Goal: Transaction & Acquisition: Purchase product/service

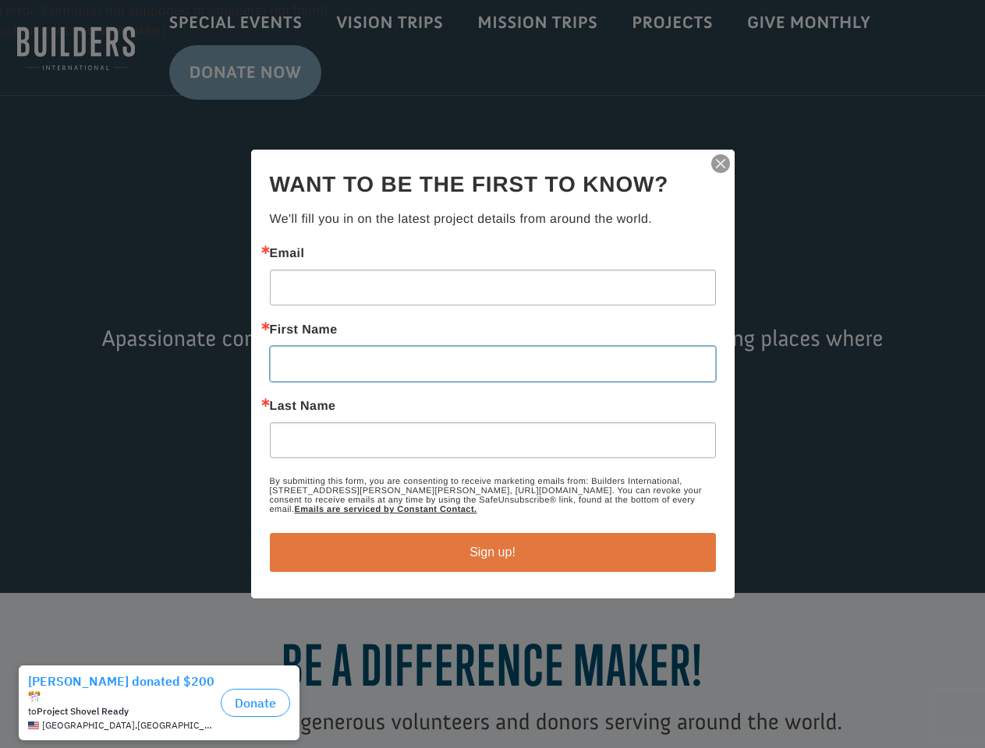
click at [492, 374] on input "First Name" at bounding box center [493, 364] width 446 height 36
click at [720, 164] on img "button" at bounding box center [720, 164] width 22 height 22
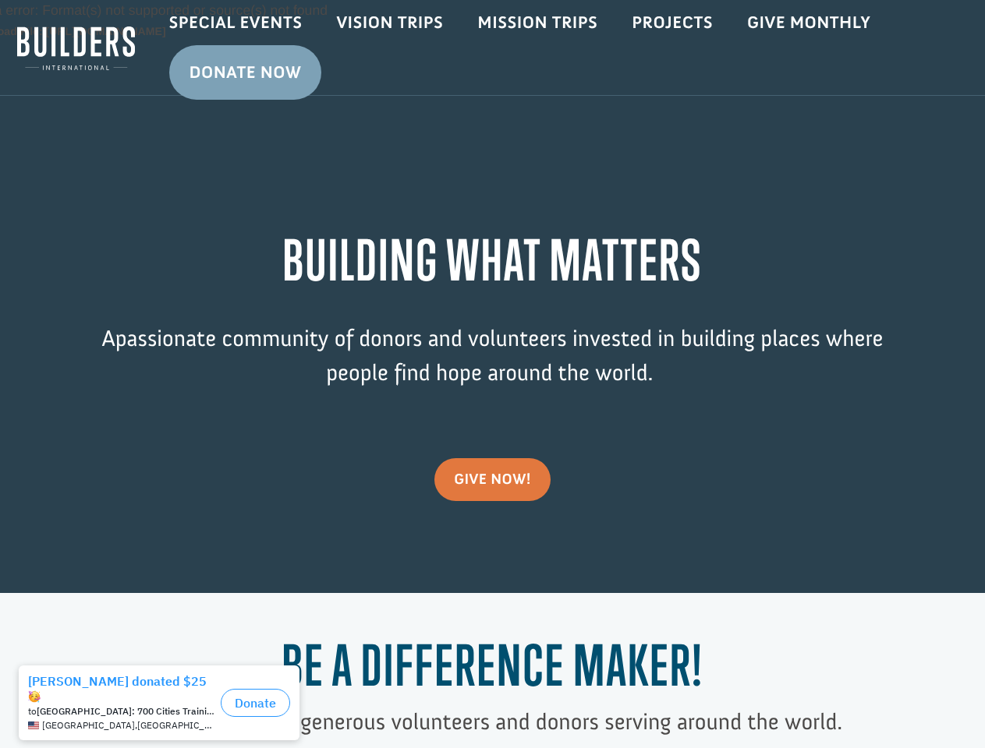
click at [493, 553] on div "Video Player Media error: Format(s) not supported or source(s) not found Downlo…" at bounding box center [492, 296] width 985 height 593
click at [163, 720] on div "[GEOGRAPHIC_DATA] , [GEOGRAPHIC_DATA]" at bounding box center [121, 725] width 186 height 11
click at [255, 694] on button "Donate" at bounding box center [255, 703] width 69 height 28
